Goal: Transaction & Acquisition: Purchase product/service

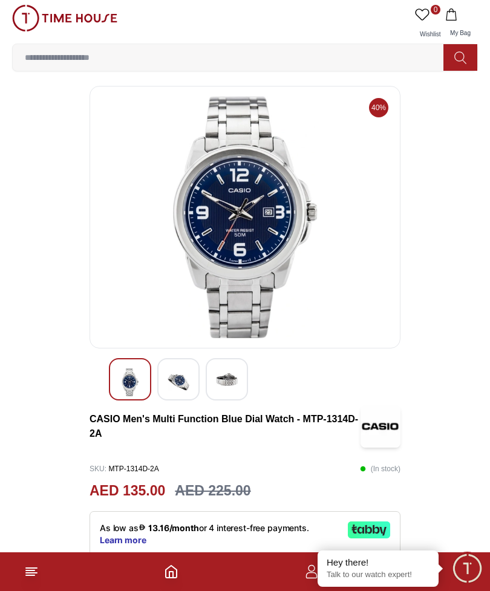
click at [355, 50] on input at bounding box center [233, 57] width 440 height 24
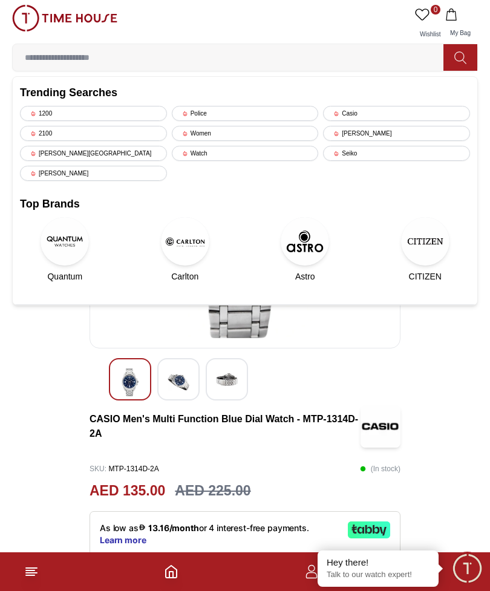
click at [363, 111] on div "Casio" at bounding box center [396, 113] width 147 height 15
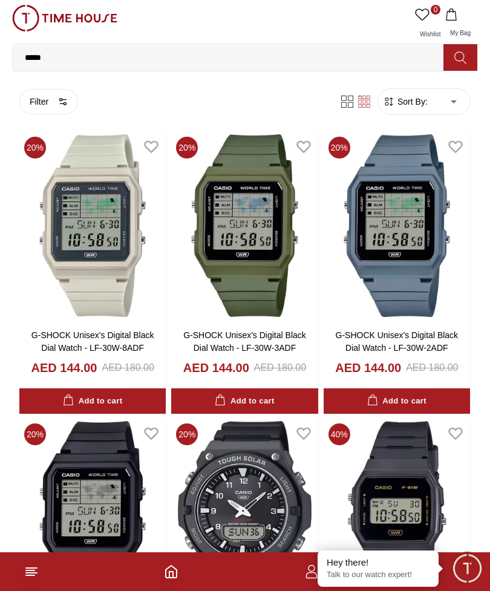
click at [420, 100] on span "Sort By:" at bounding box center [411, 102] width 33 height 12
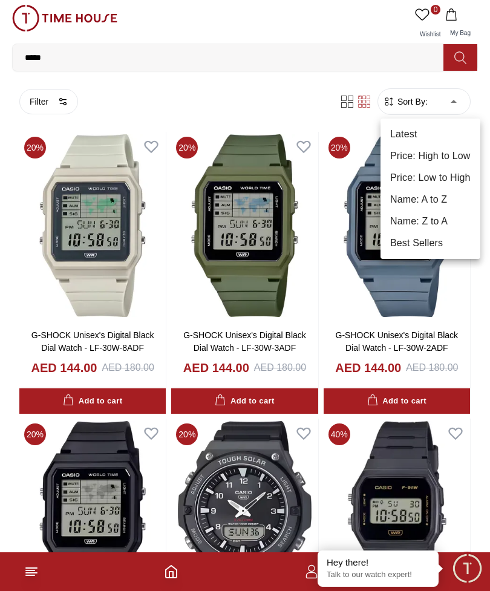
click at [47, 100] on div at bounding box center [245, 295] width 490 height 591
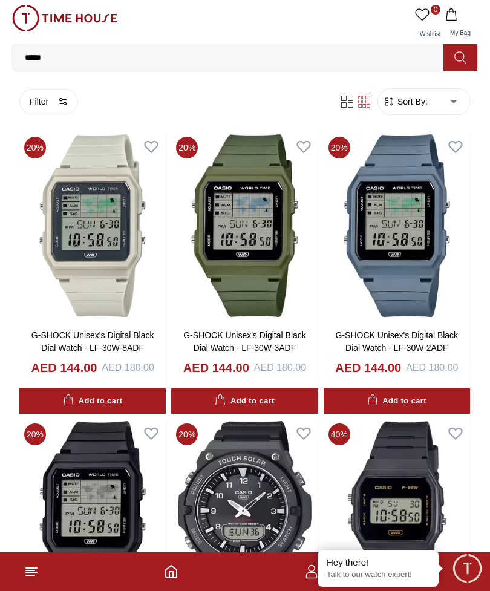
click at [47, 100] on button "Filter" at bounding box center [48, 101] width 59 height 25
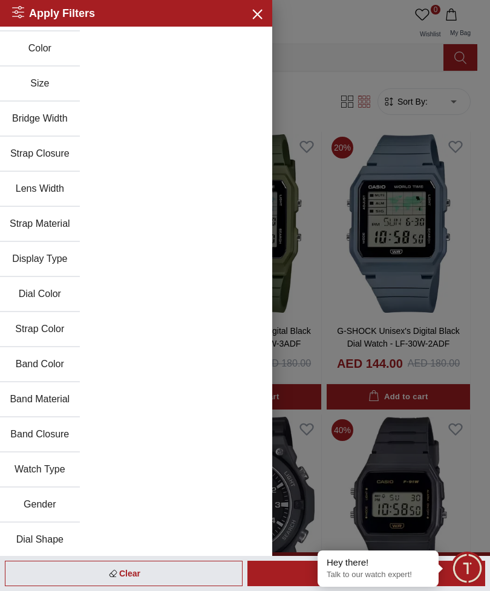
scroll to position [64, 0]
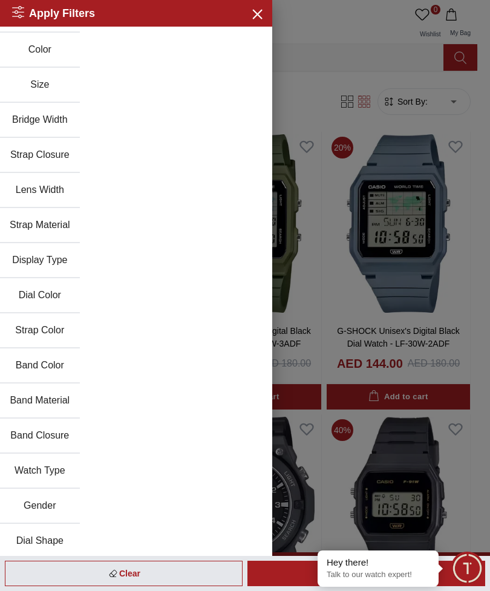
click at [36, 475] on button "Watch Type" at bounding box center [40, 471] width 80 height 35
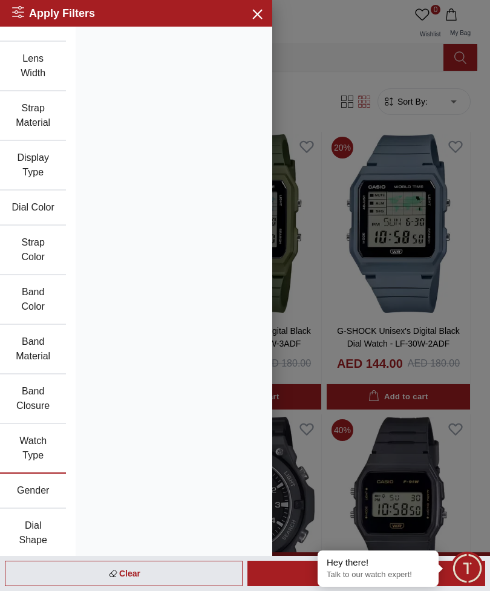
scroll to position [224, 0]
click at [353, 36] on div at bounding box center [245, 295] width 490 height 591
click at [258, 18] on icon "button" at bounding box center [256, 13] width 15 height 15
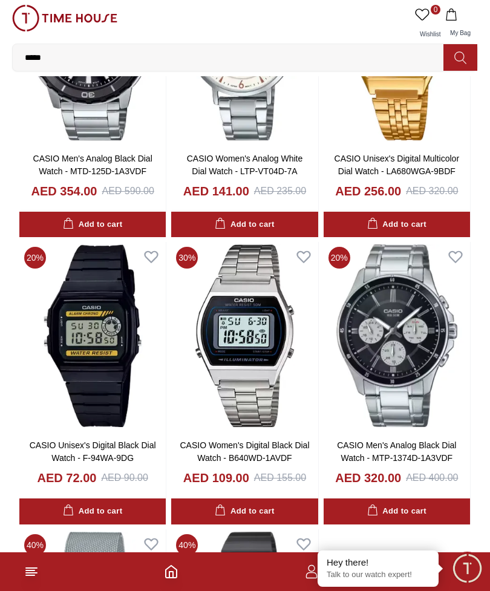
scroll to position [1325, 0]
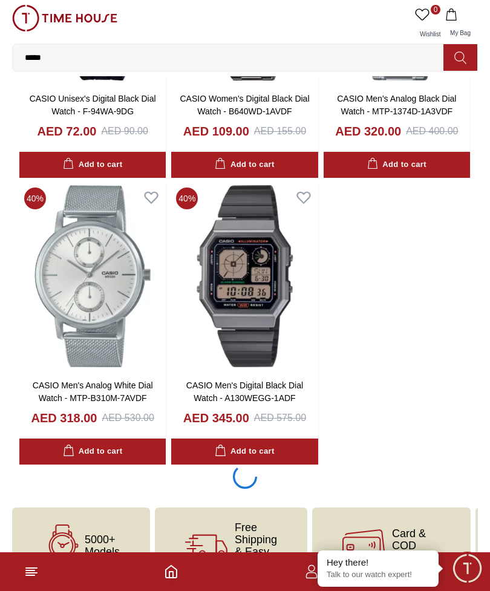
scroll to position [1671, 0]
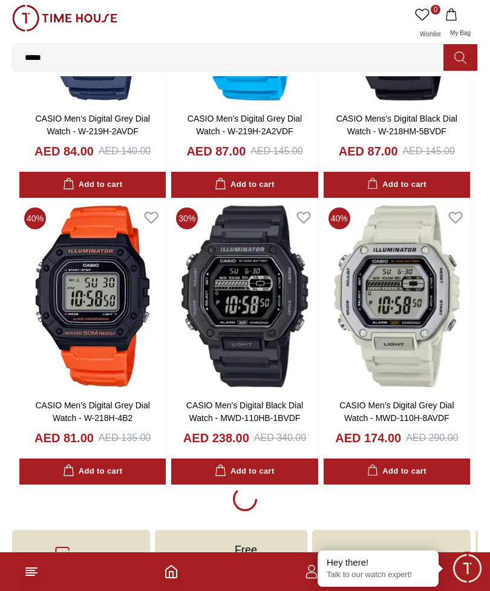
scroll to position [5380, 0]
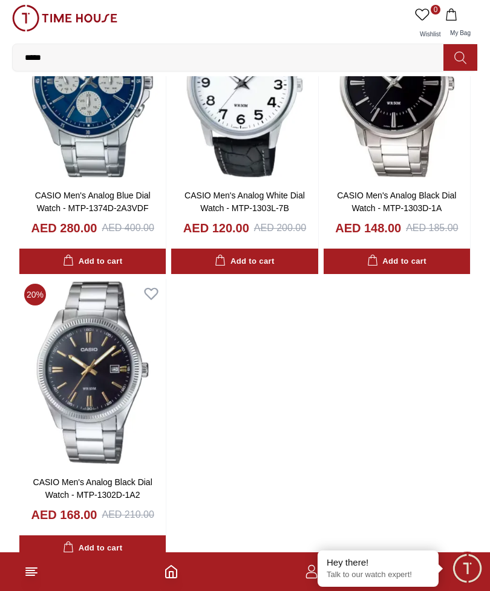
scroll to position [9321, 0]
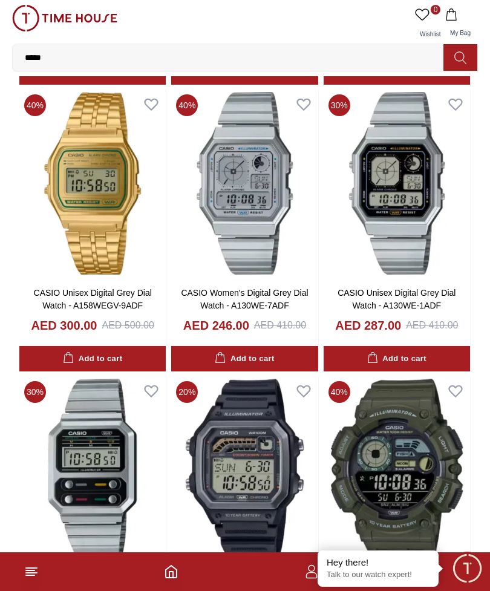
scroll to position [12668, 0]
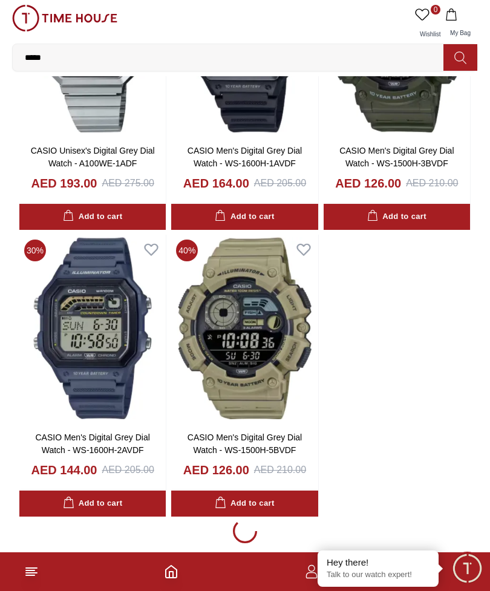
scroll to position [13095, 0]
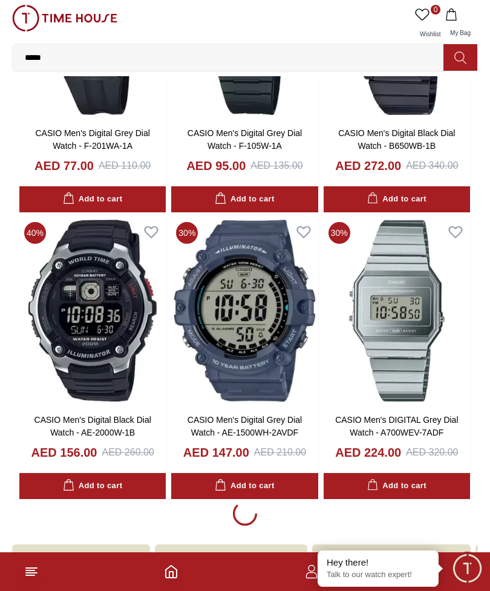
scroll to position [16841, 0]
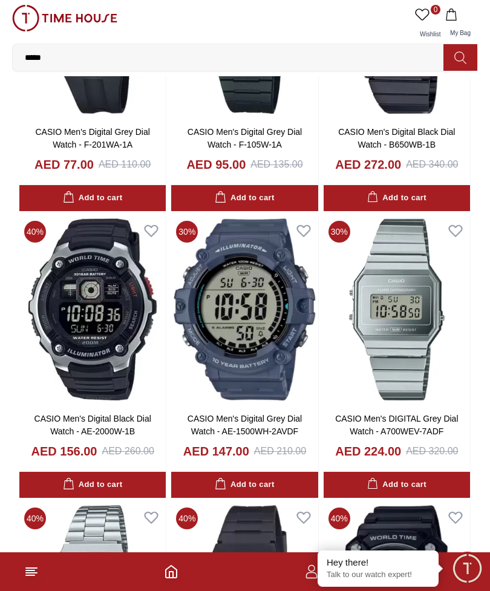
scroll to position [16851, 0]
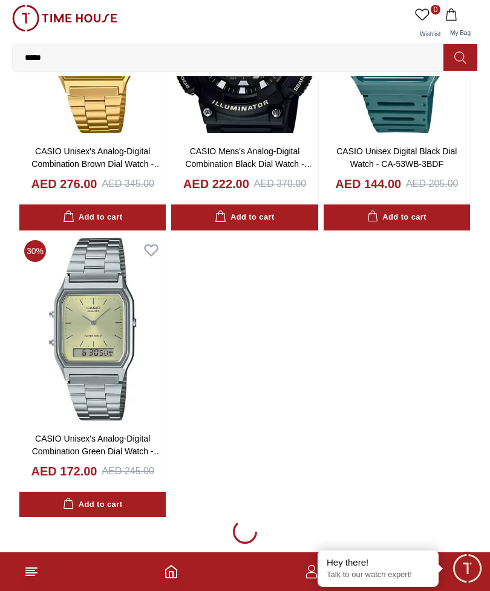
scroll to position [20852, 0]
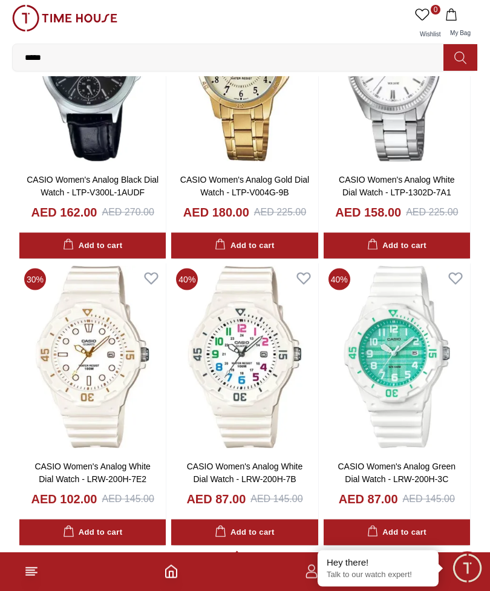
scroll to position [22579, 0]
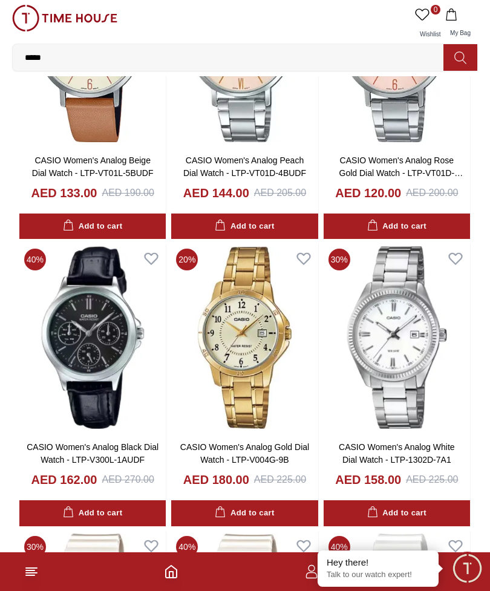
scroll to position [22252, 0]
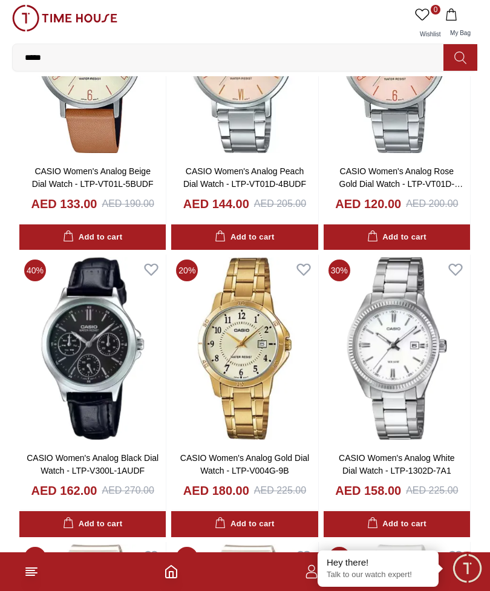
click at [406, 358] on img at bounding box center [397, 349] width 146 height 188
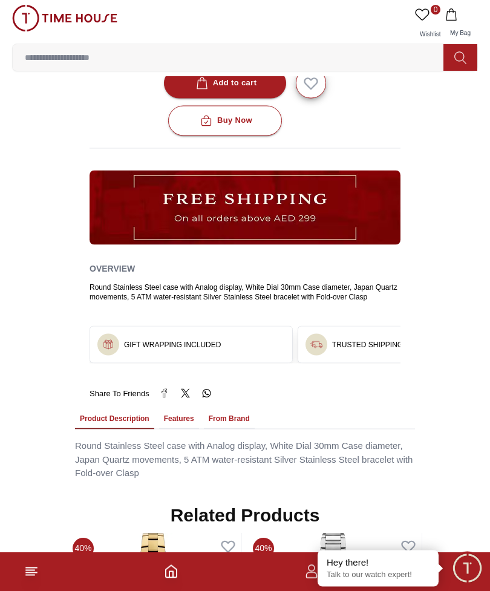
scroll to position [612, 0]
